Goal: Information Seeking & Learning: Learn about a topic

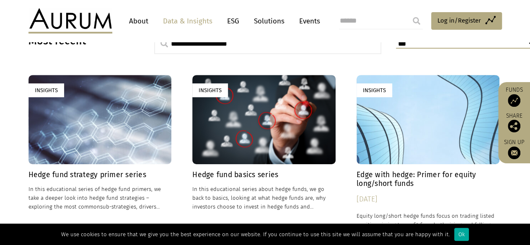
scroll to position [251, 0]
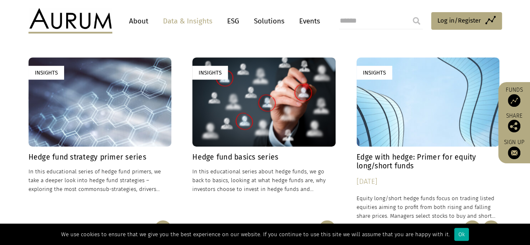
click at [155, 141] on div "Insights" at bounding box center [99, 101] width 143 height 89
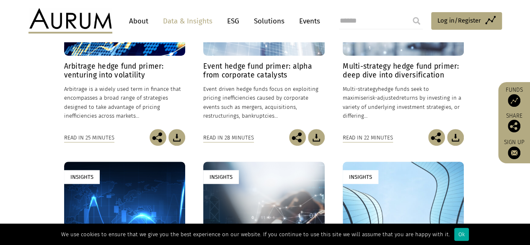
scroll to position [335, 0]
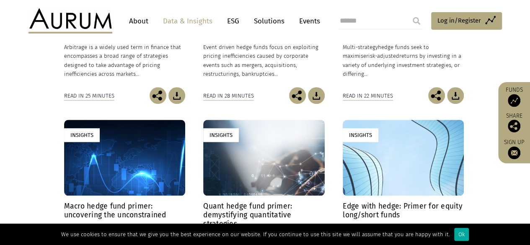
click at [225, 164] on div "Insights" at bounding box center [263, 158] width 121 height 76
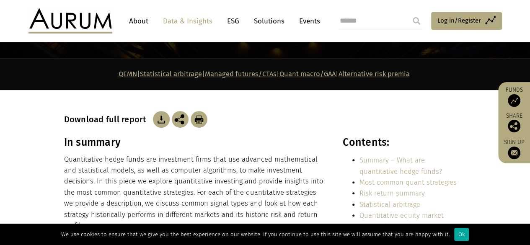
scroll to position [126, 0]
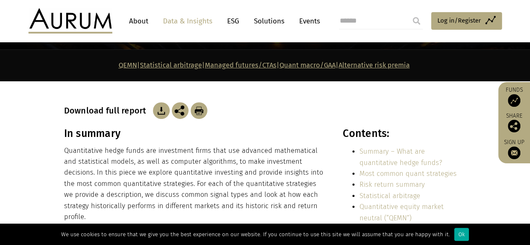
click at [160, 115] on img at bounding box center [161, 110] width 17 height 17
